Goal: Navigation & Orientation: Find specific page/section

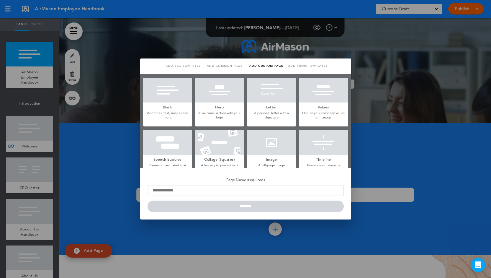
click at [384, 140] on div at bounding box center [245, 139] width 491 height 278
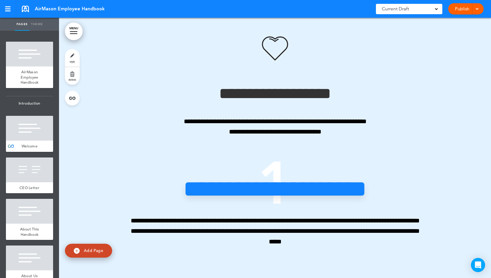
scroll to position [2605, 0]
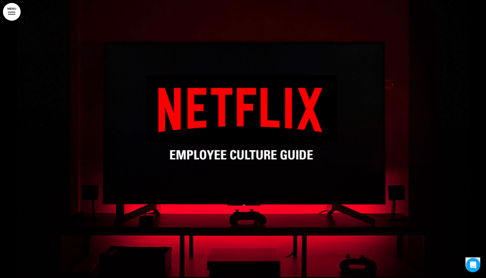
drag, startPoint x: 0, startPoint y: 0, endPoint x: 288, endPoint y: 58, distance: 293.9
click at [289, 58] on div at bounding box center [243, 139] width 486 height 278
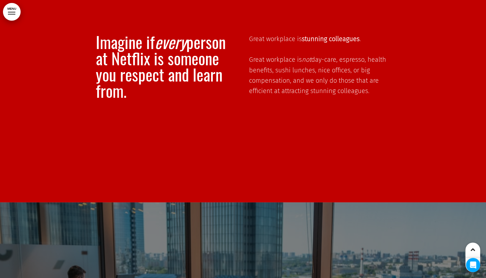
scroll to position [2478, 0]
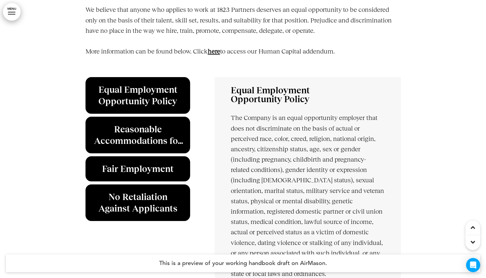
scroll to position [1829, 0]
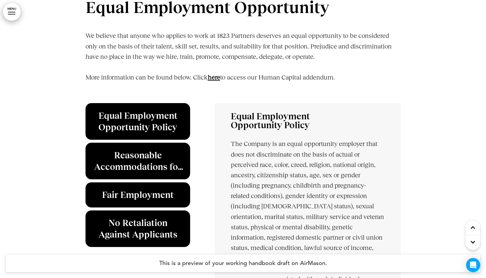
click at [215, 76] on link "﻿here" at bounding box center [214, 76] width 12 height 7
